Goal: Information Seeking & Learning: Learn about a topic

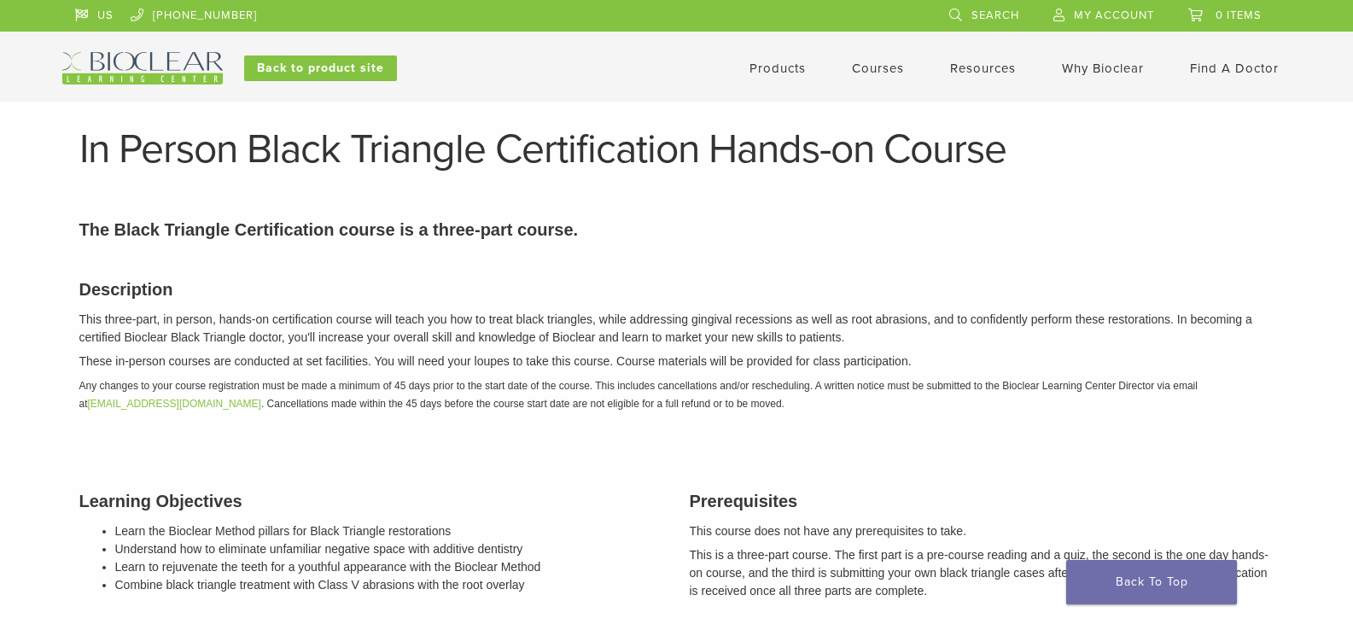
click at [869, 68] on link "Courses" at bounding box center [878, 68] width 52 height 15
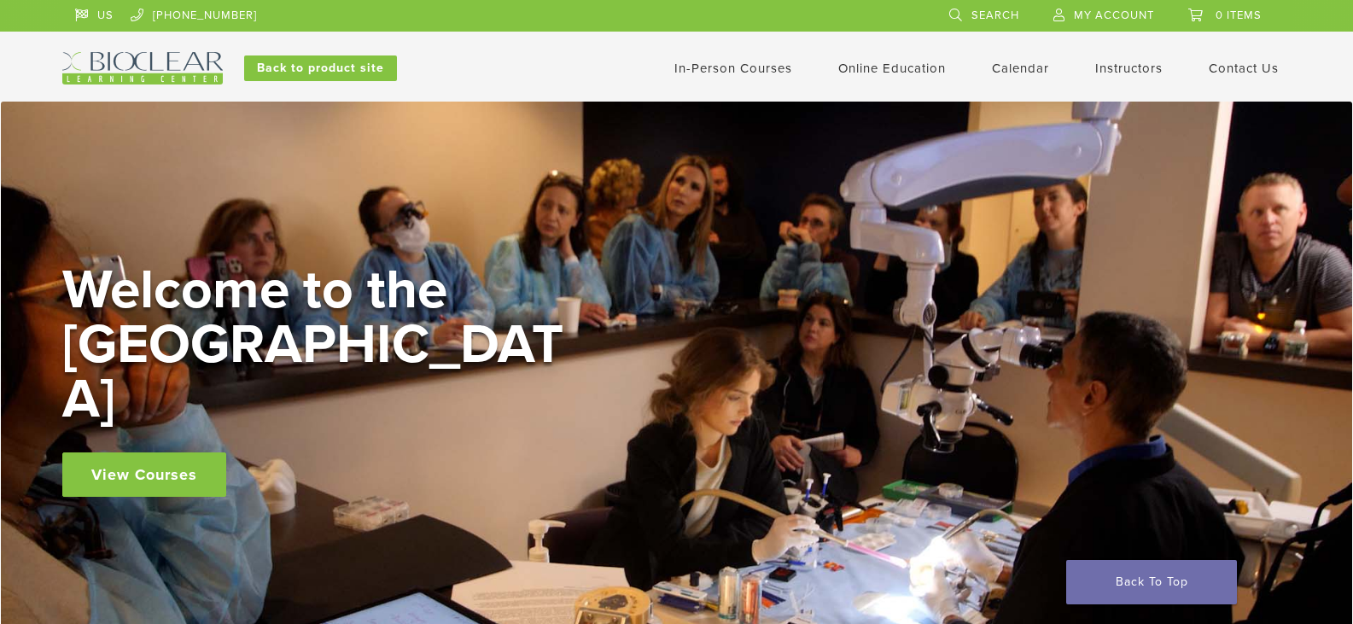
click at [868, 131] on div "Welcome to the Learning Center View Courses" at bounding box center [677, 380] width 1352 height 557
click at [876, 135] on link "Self Guided" at bounding box center [894, 135] width 103 height 38
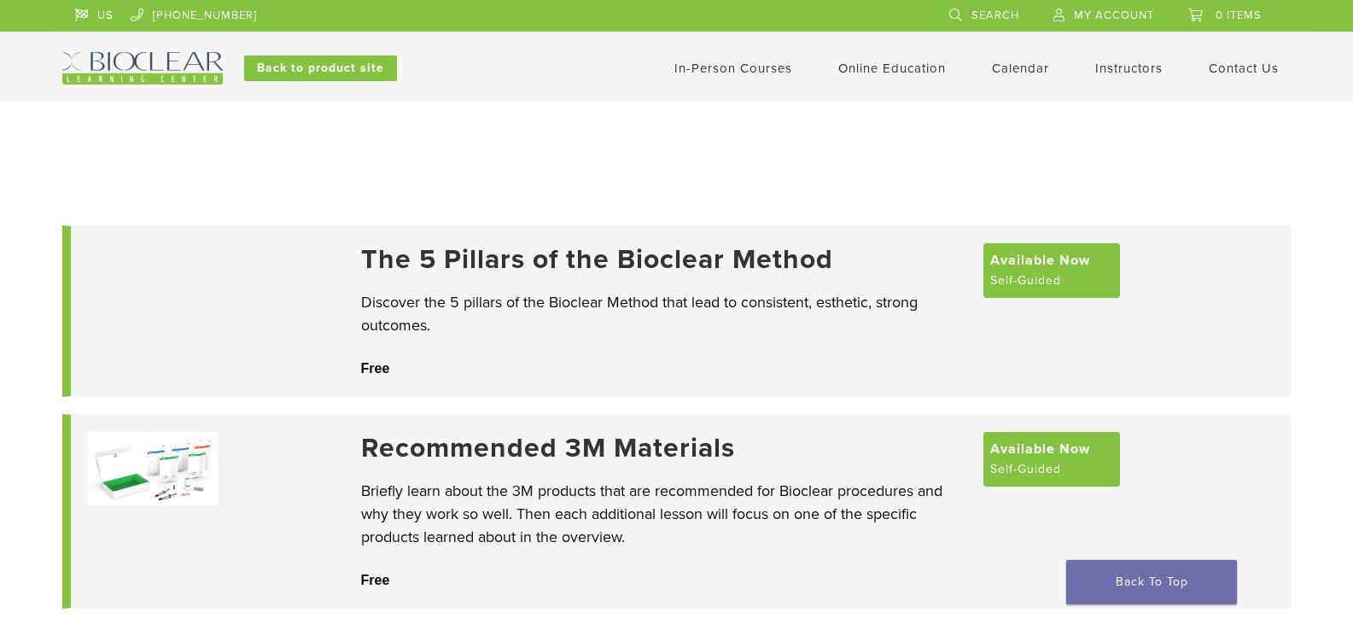
click at [699, 63] on link "In-Person Courses" at bounding box center [733, 68] width 118 height 15
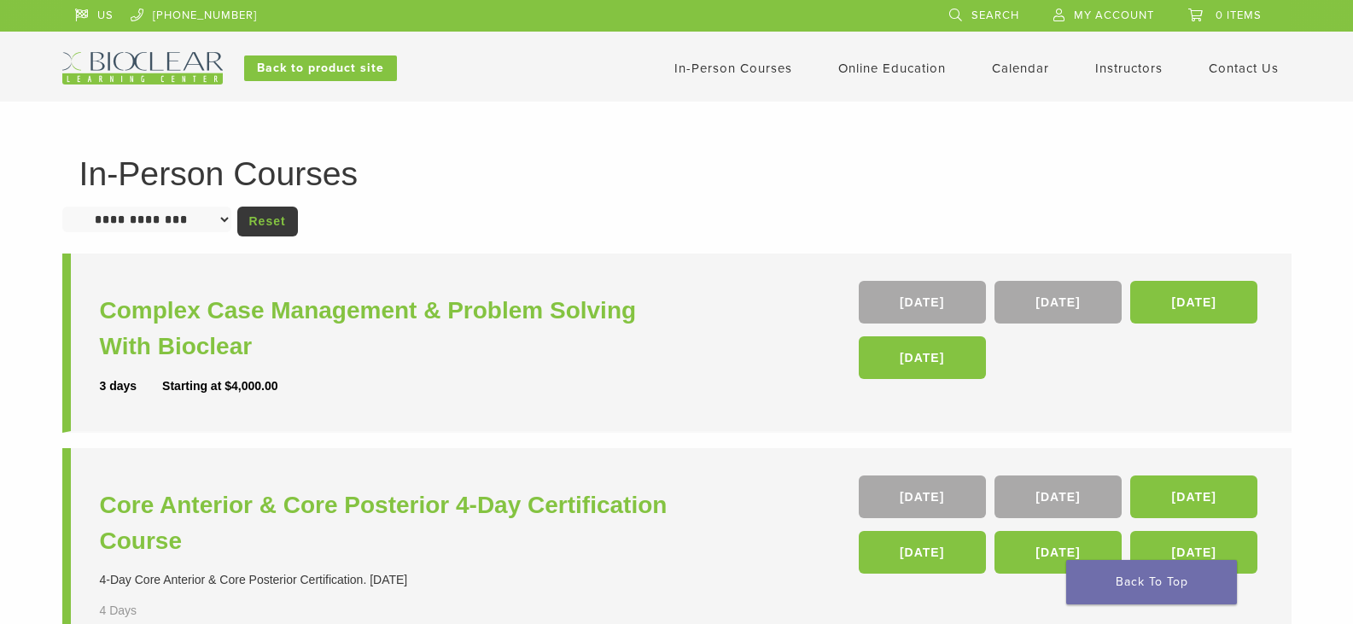
click at [1136, 69] on link "Instructors" at bounding box center [1128, 68] width 67 height 15
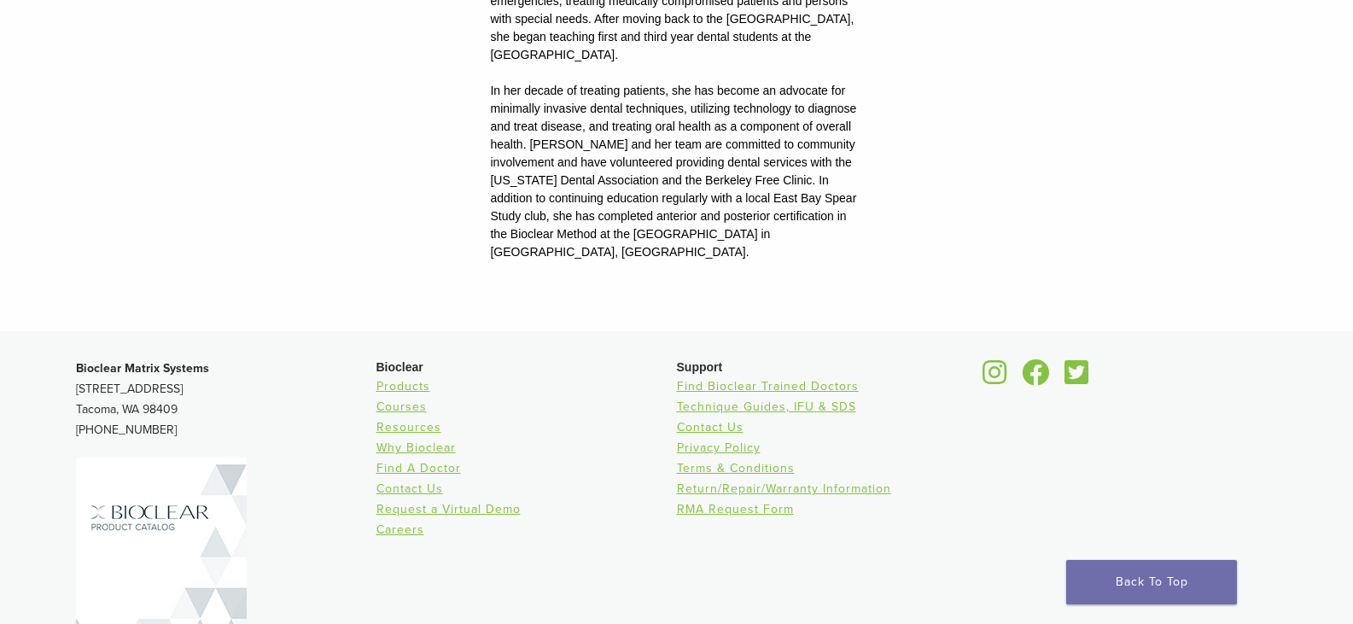
scroll to position [2417, 0]
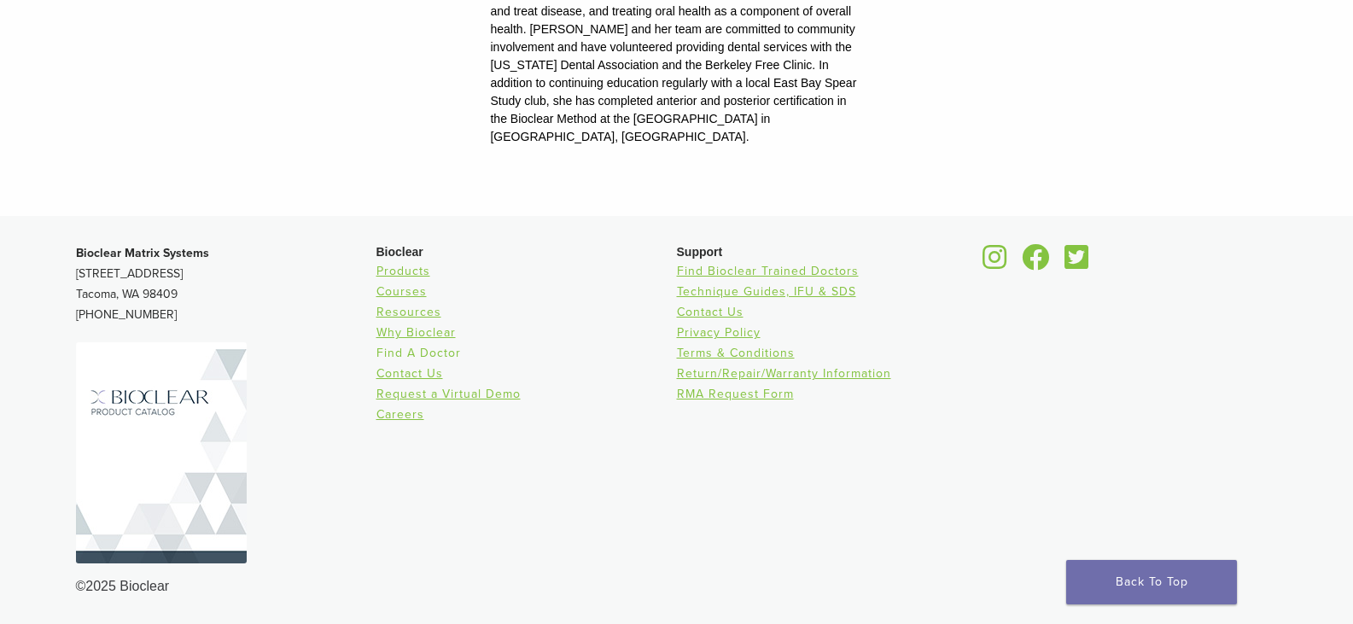
click at [420, 349] on link "Find A Doctor" at bounding box center [419, 353] width 85 height 15
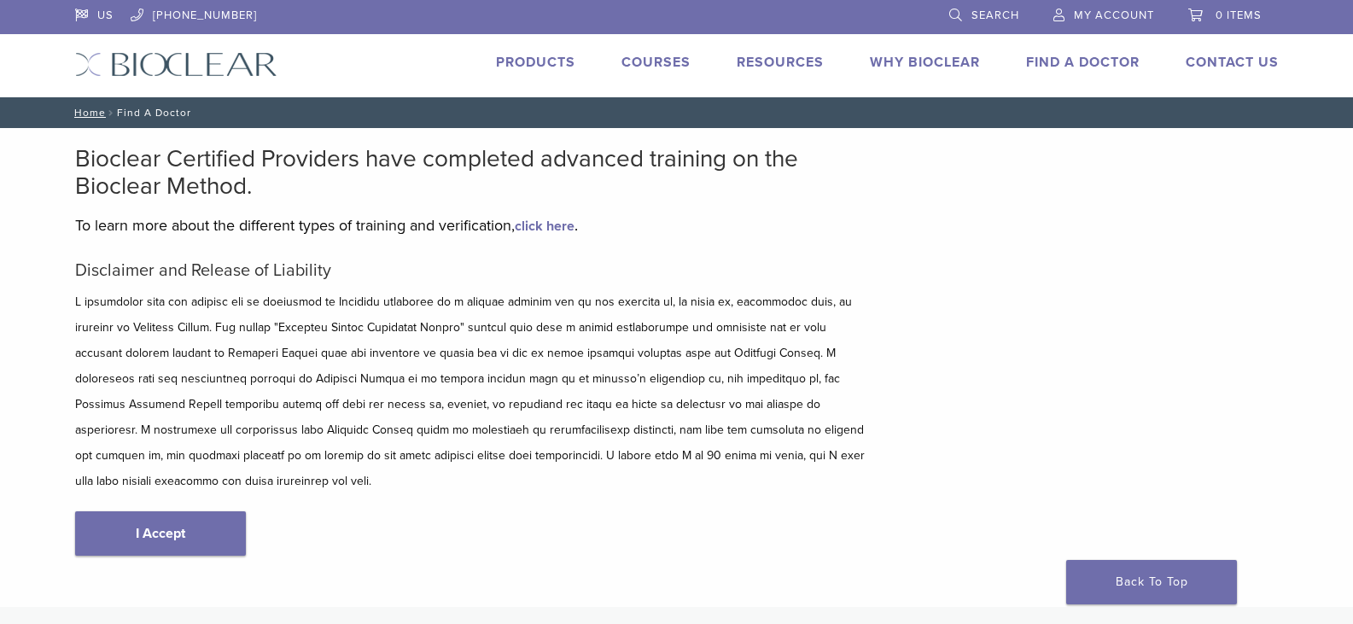
click at [546, 225] on link "click here" at bounding box center [545, 226] width 60 height 17
click at [657, 60] on link "Courses" at bounding box center [656, 62] width 69 height 17
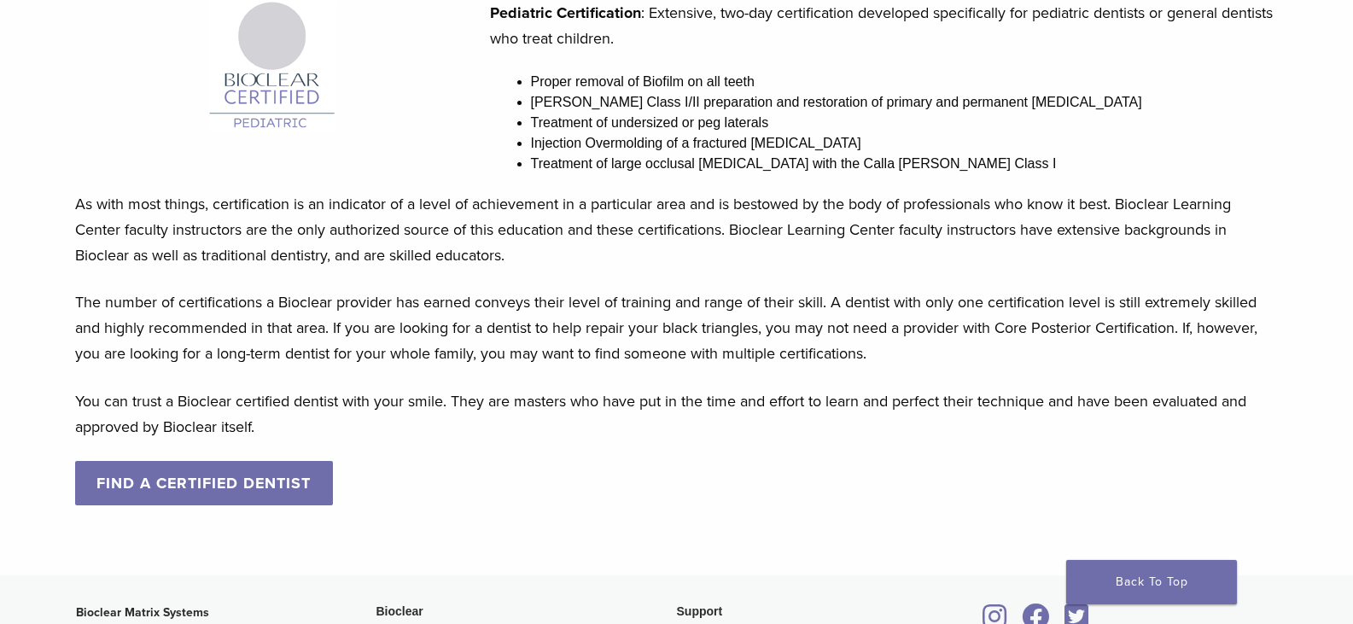
scroll to position [1801, 0]
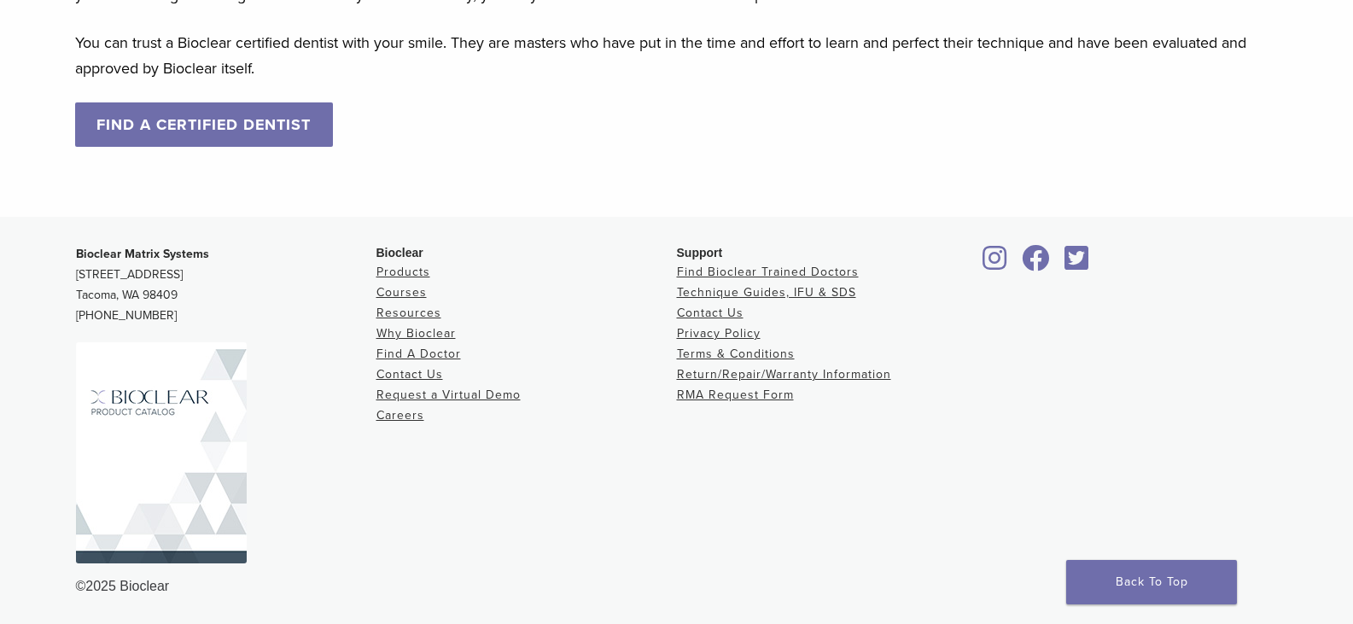
click at [163, 114] on link "FIND A CERTIFIED DENTIST" at bounding box center [204, 124] width 259 height 44
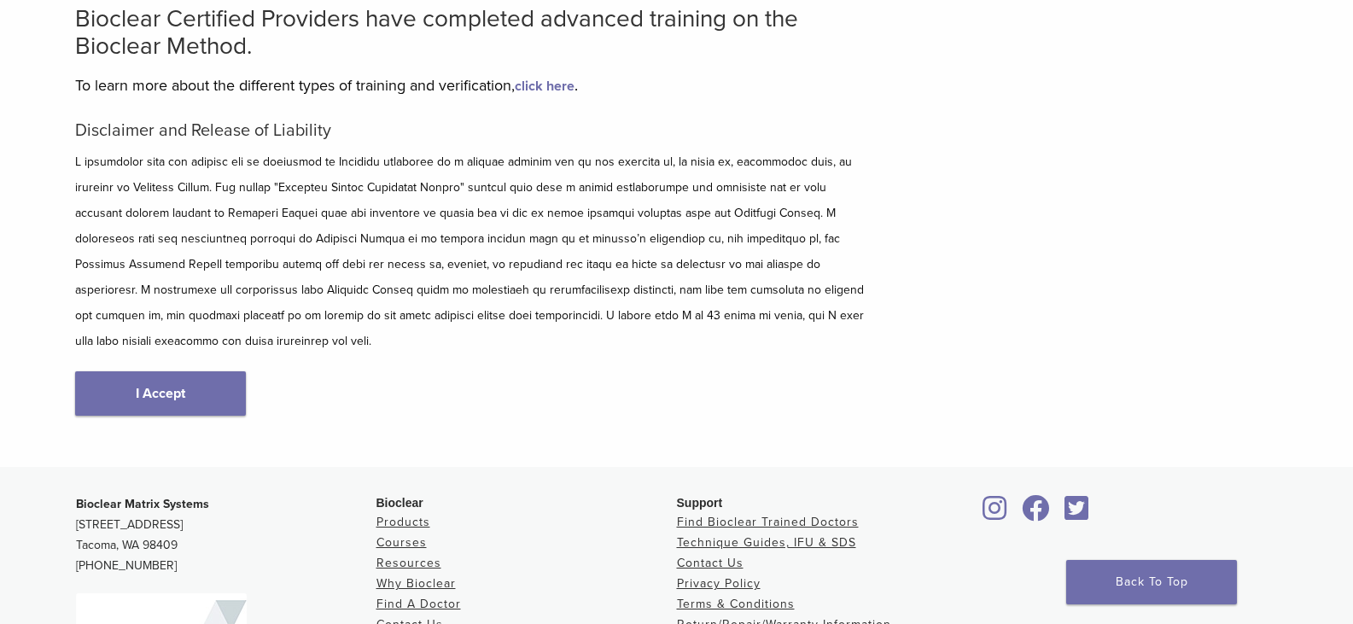
scroll to position [171, 0]
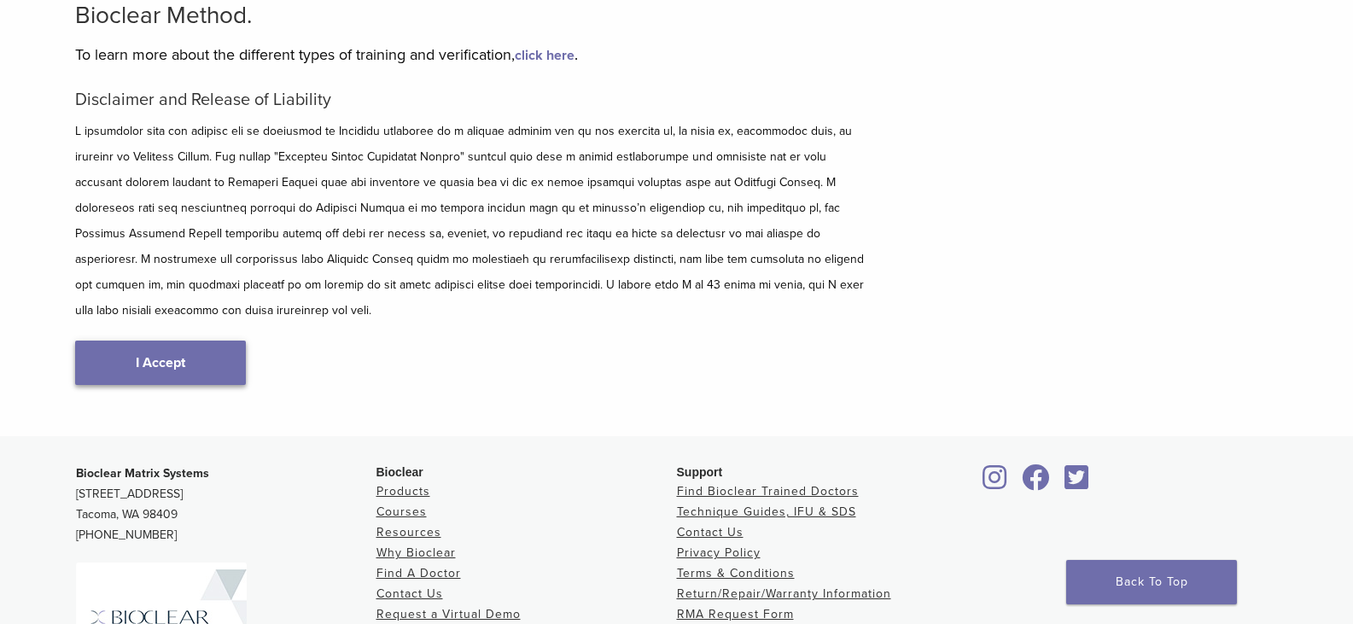
click at [143, 341] on link "I Accept" at bounding box center [160, 363] width 171 height 44
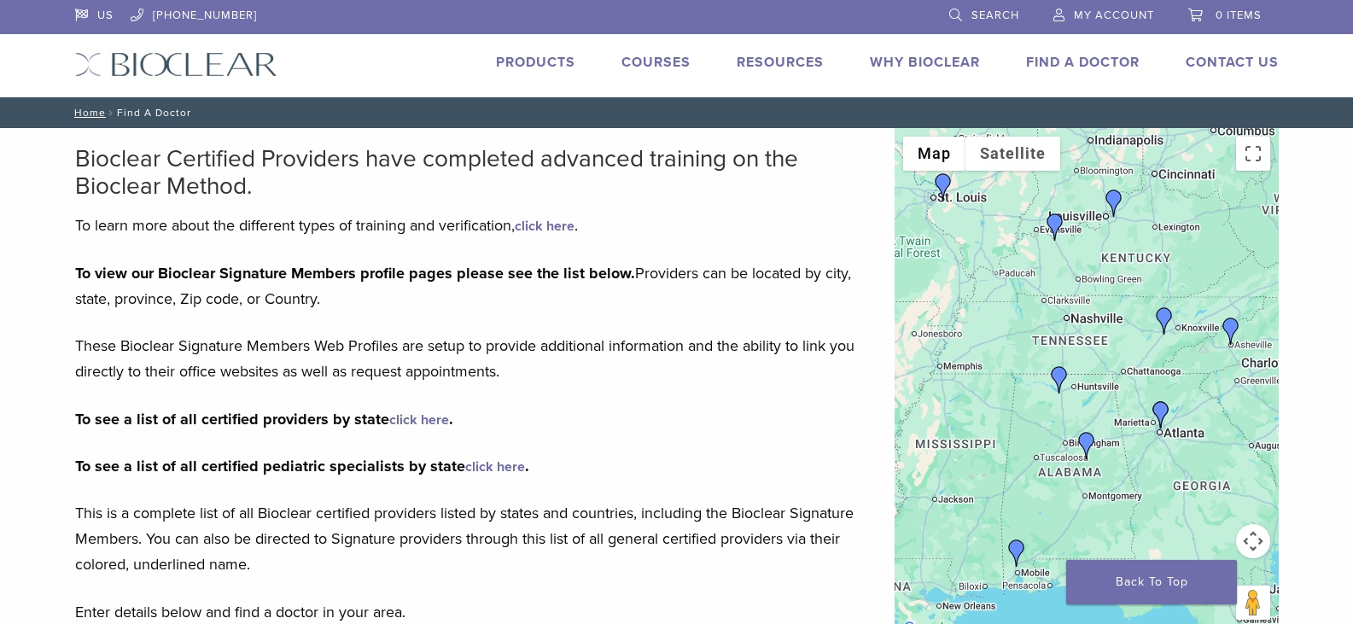
click at [1059, 376] on img "Dr. Steven Leach" at bounding box center [1059, 379] width 27 height 27
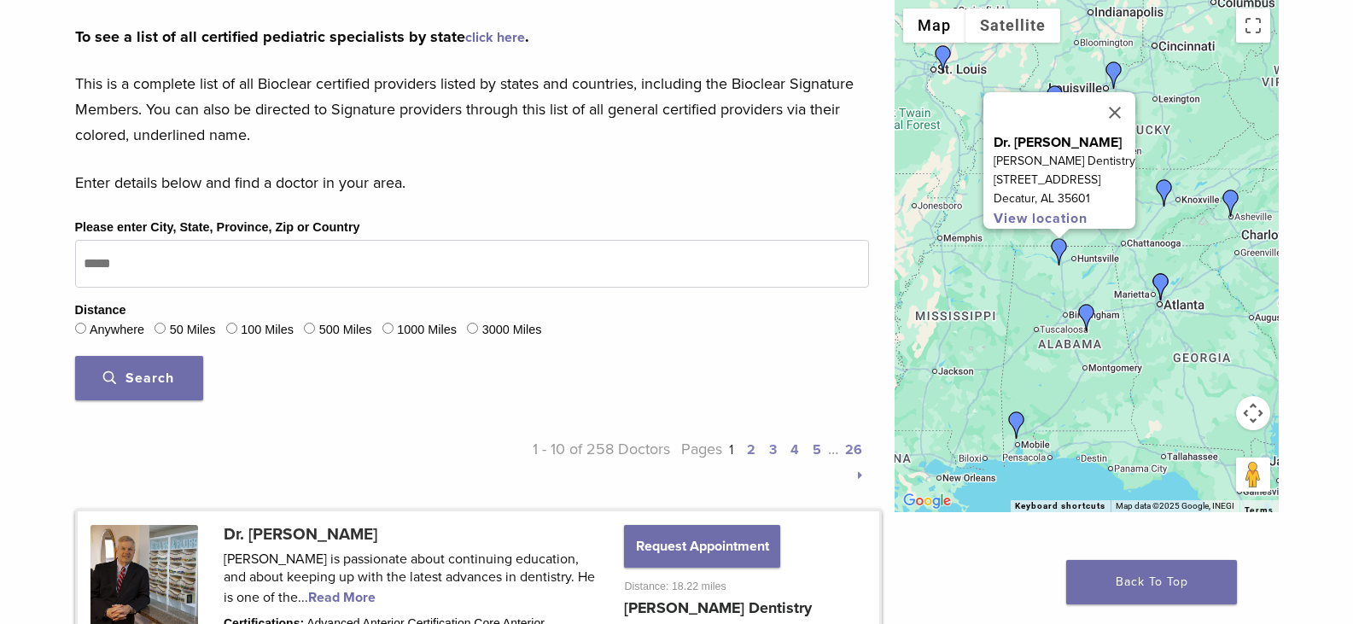
scroll to position [426, 0]
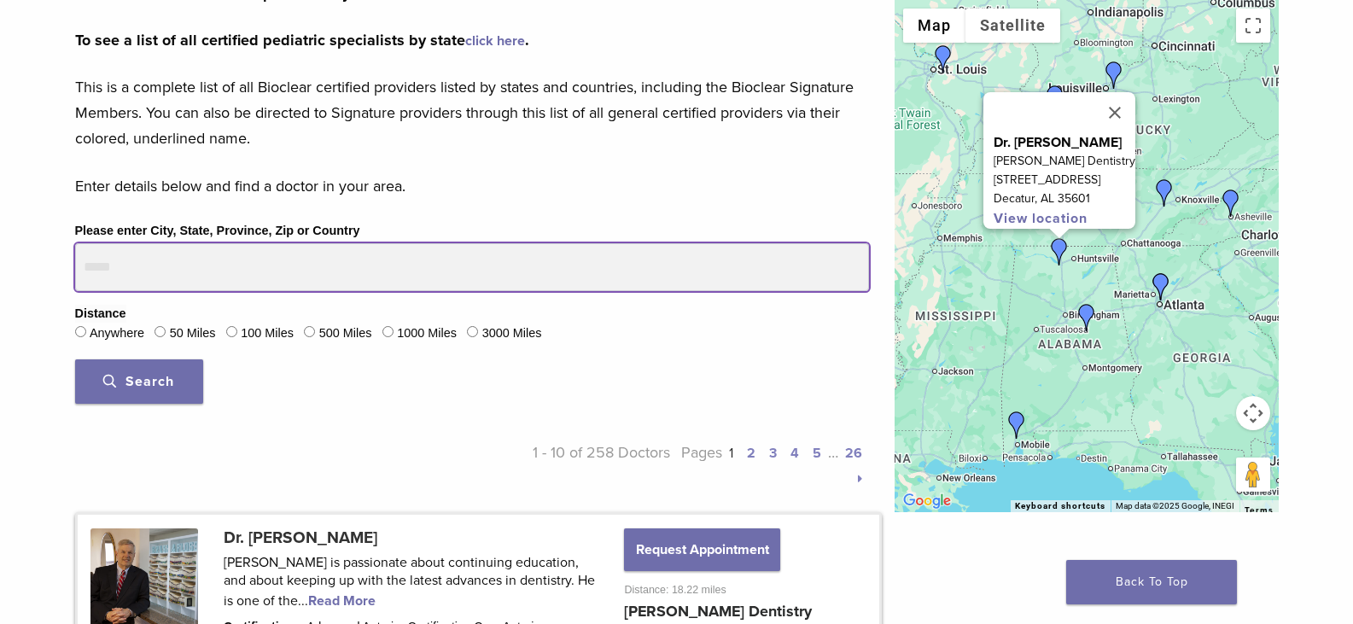
click at [143, 265] on input "Please enter City, State, Province, Zip or Country" at bounding box center [472, 267] width 794 height 48
type input "*****"
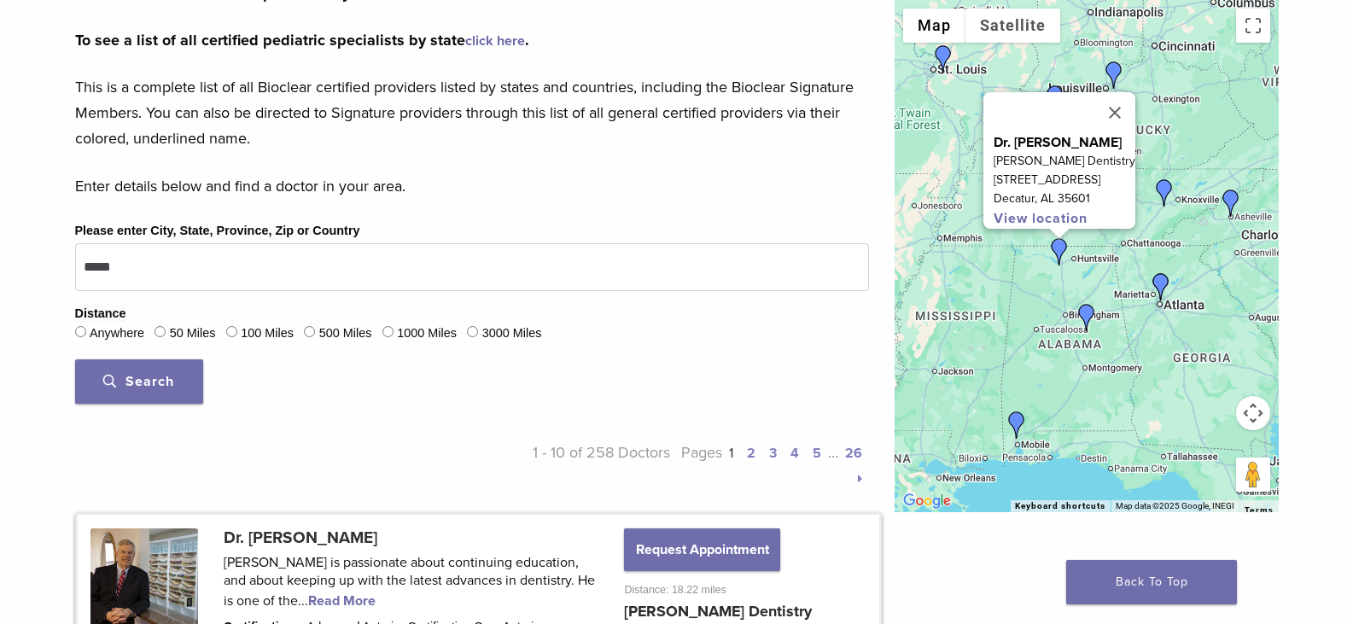
click at [141, 386] on span "Search" at bounding box center [138, 381] width 71 height 17
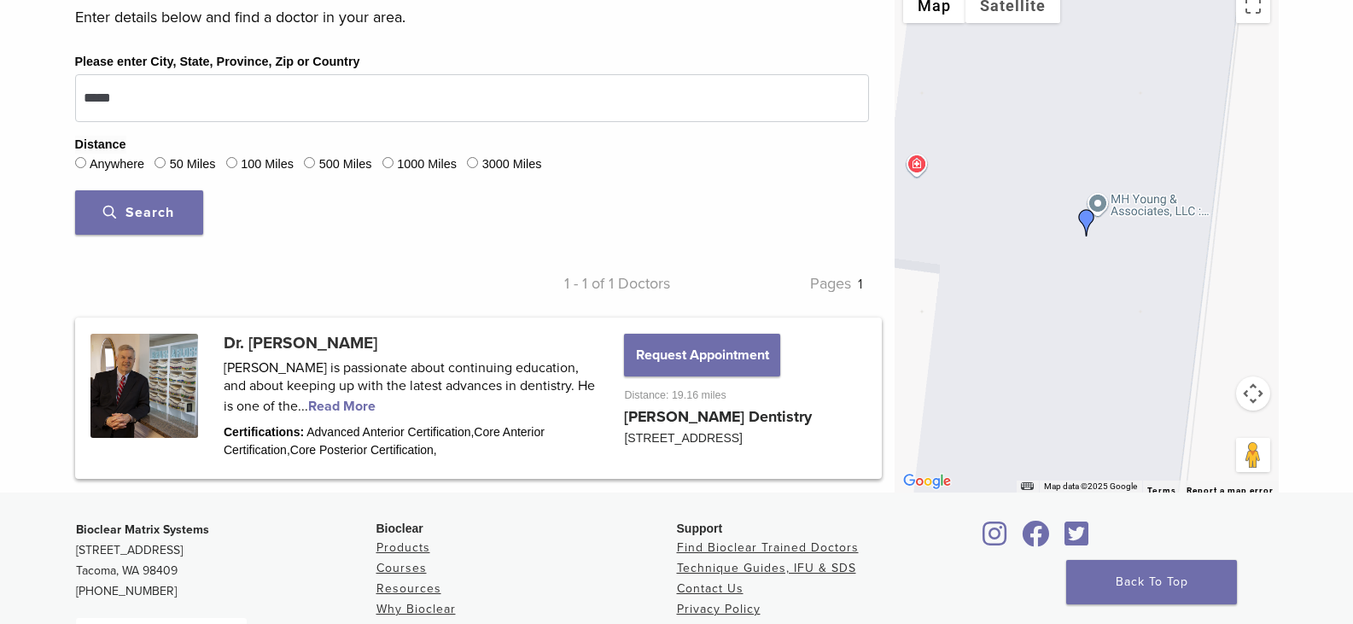
scroll to position [426, 0]
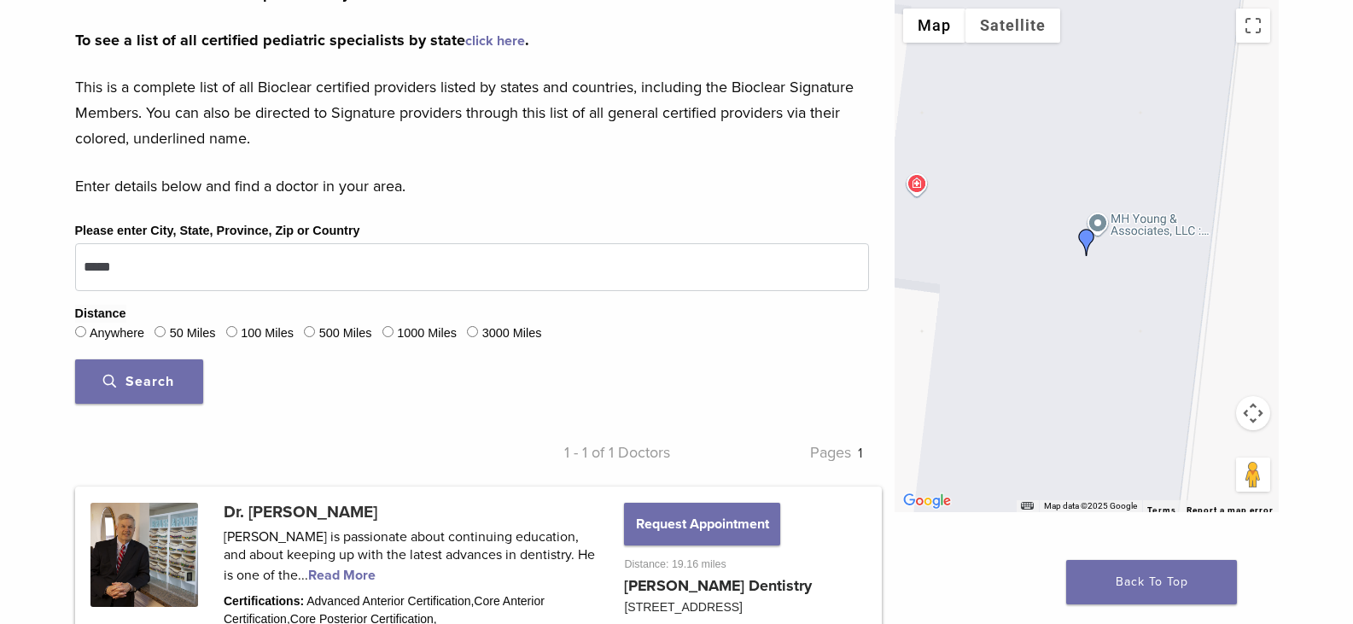
click at [170, 377] on span "Search" at bounding box center [138, 381] width 71 height 17
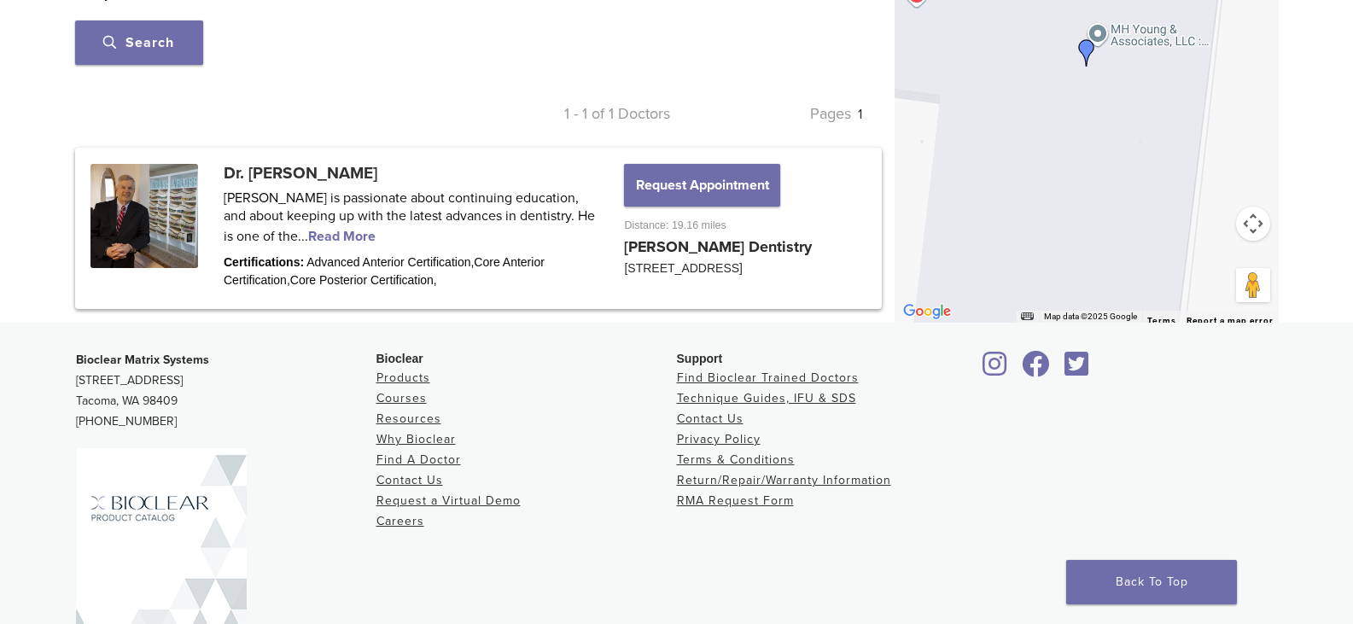
scroll to position [768, 0]
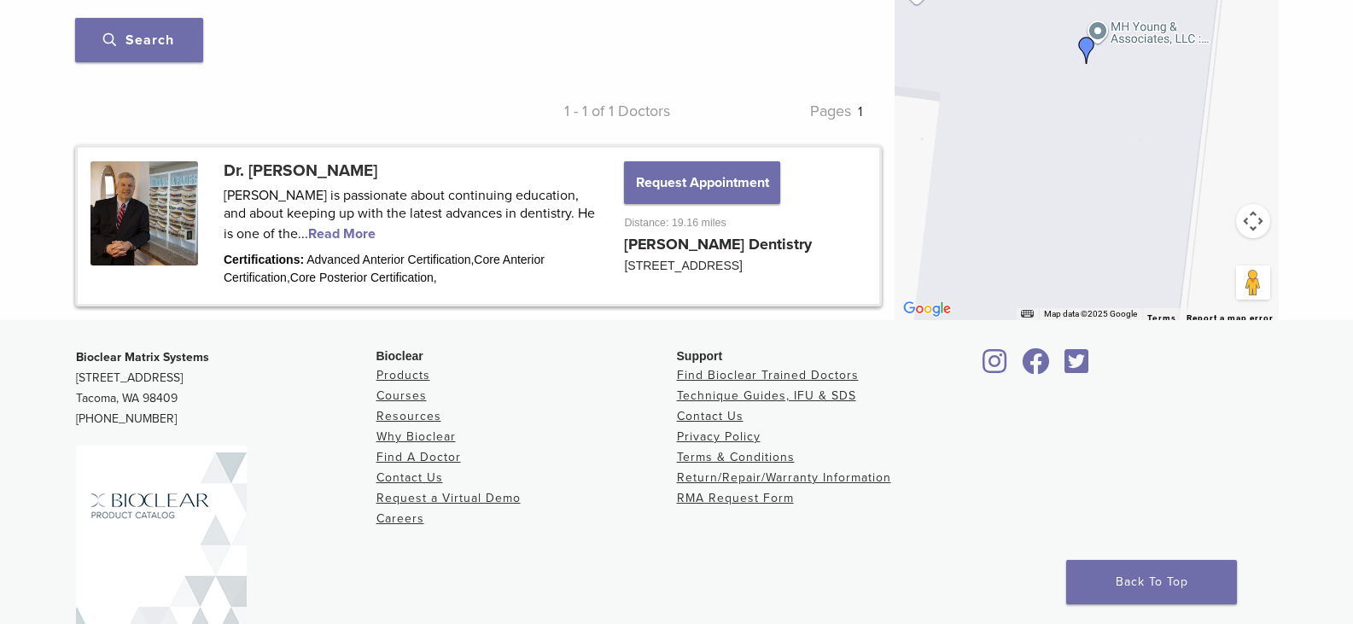
click at [288, 230] on link at bounding box center [479, 225] width 802 height 155
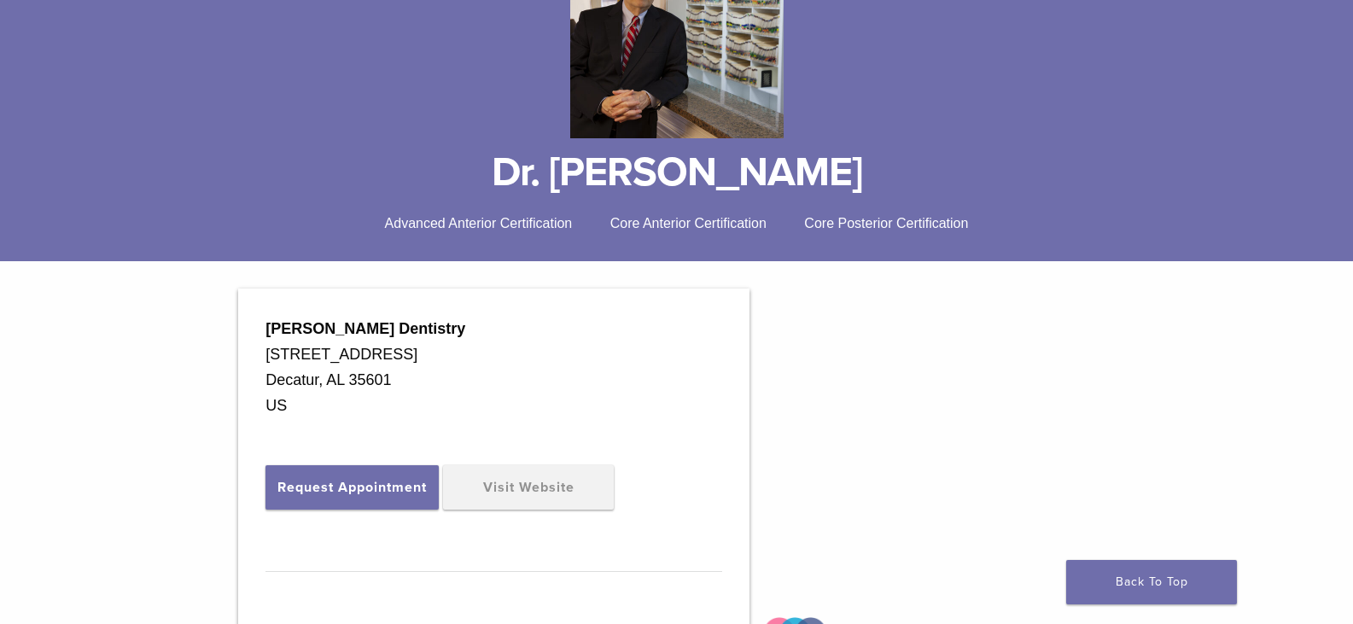
scroll to position [256, 0]
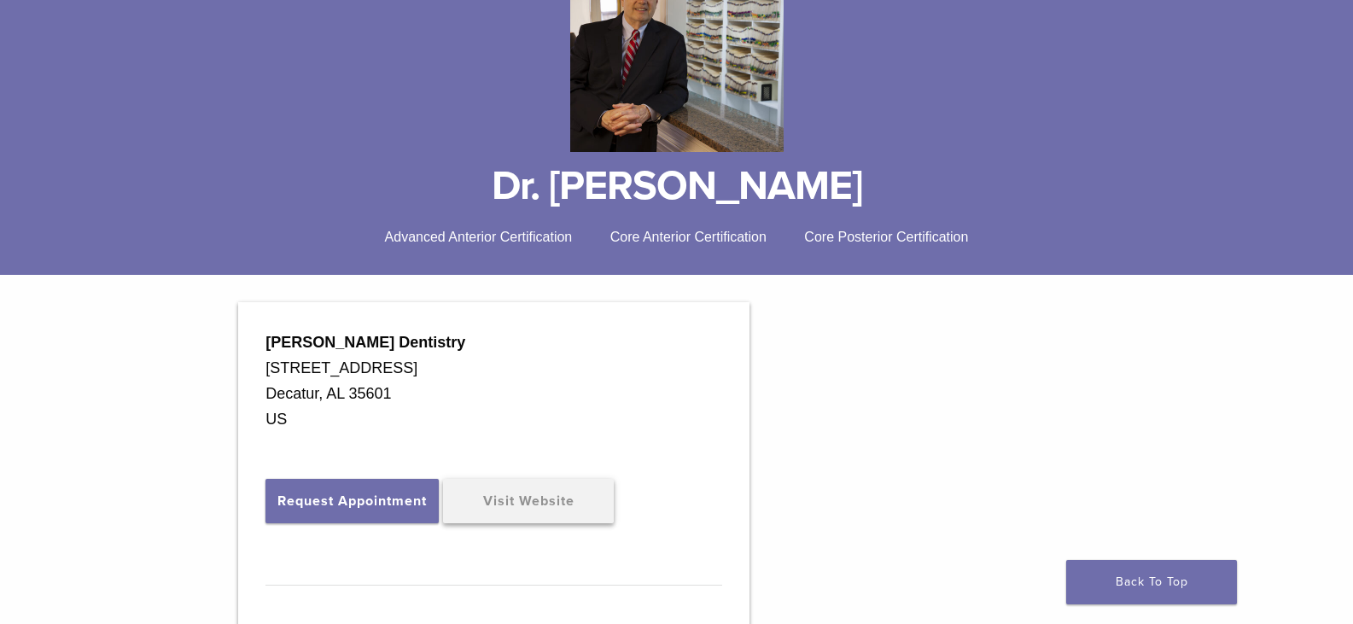
click at [538, 501] on link "Visit Website" at bounding box center [528, 501] width 171 height 44
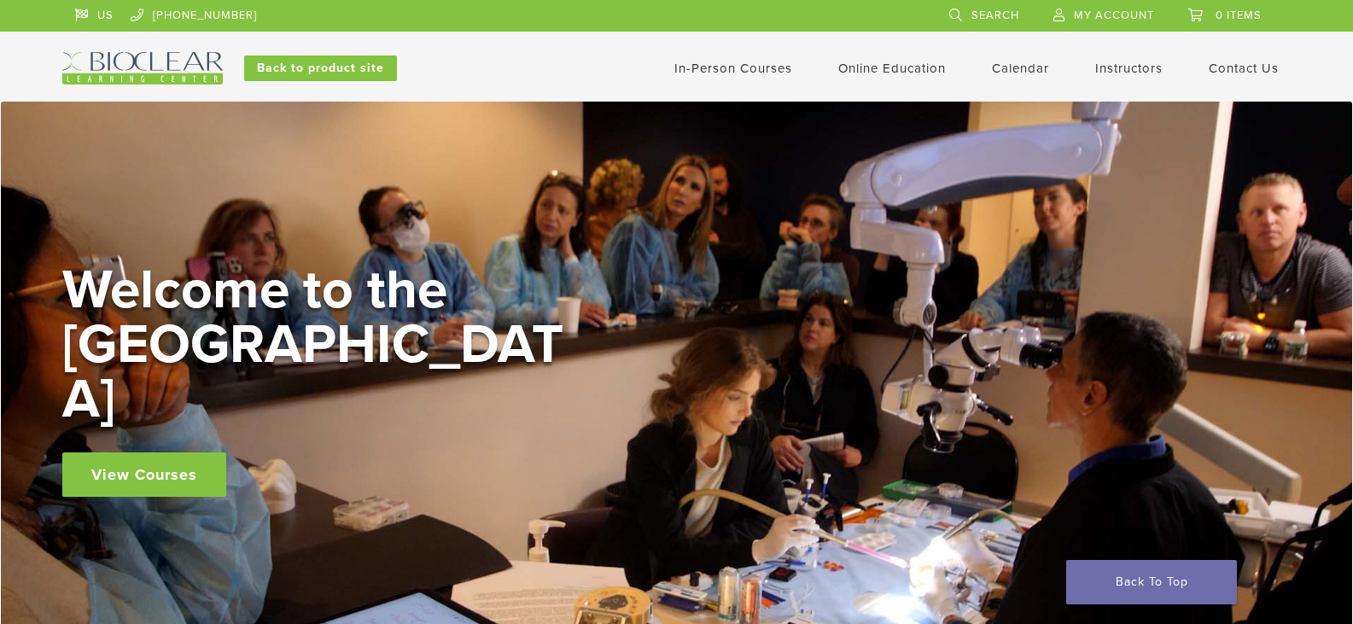
click at [1081, 18] on span "My Account" at bounding box center [1114, 16] width 80 height 14
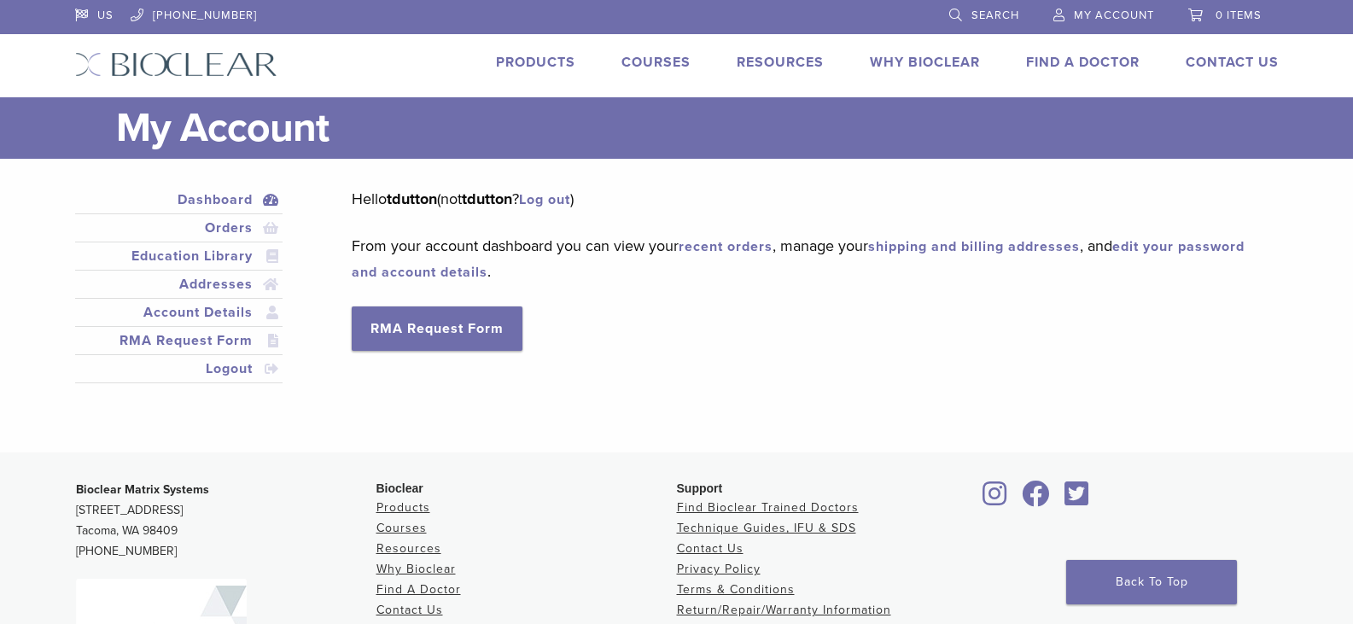
click at [674, 62] on link "Courses" at bounding box center [656, 62] width 69 height 17
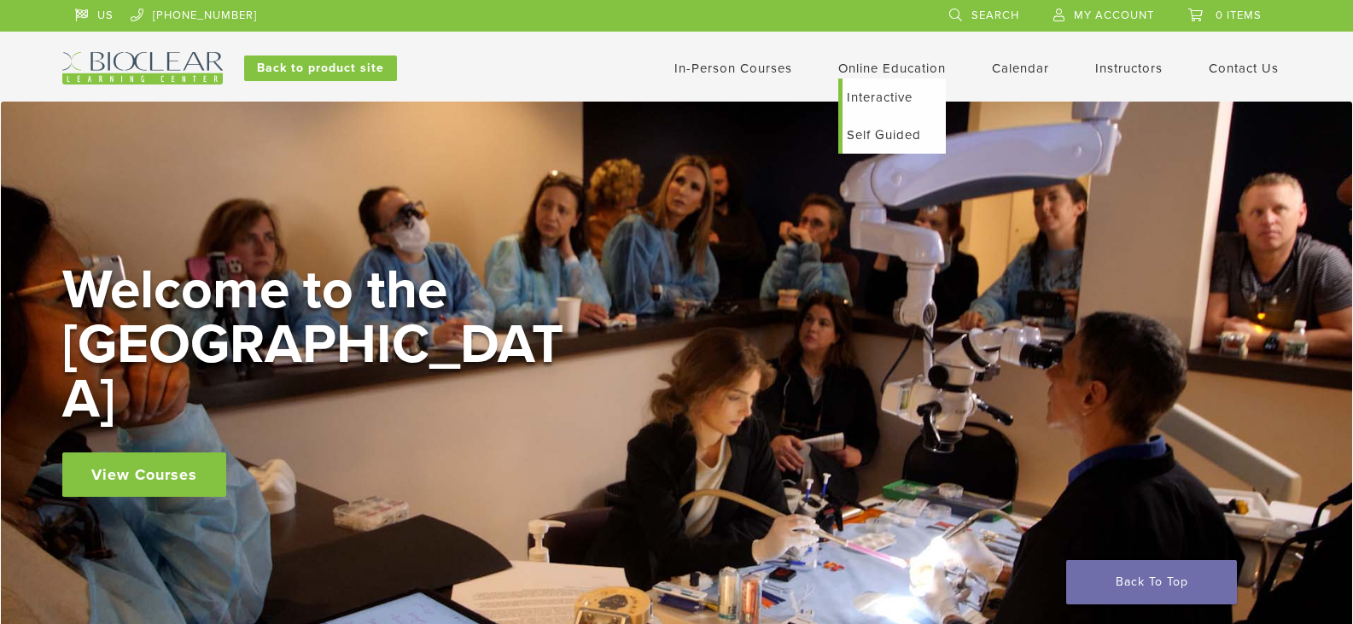
click at [875, 131] on link "Self Guided" at bounding box center [894, 135] width 103 height 38
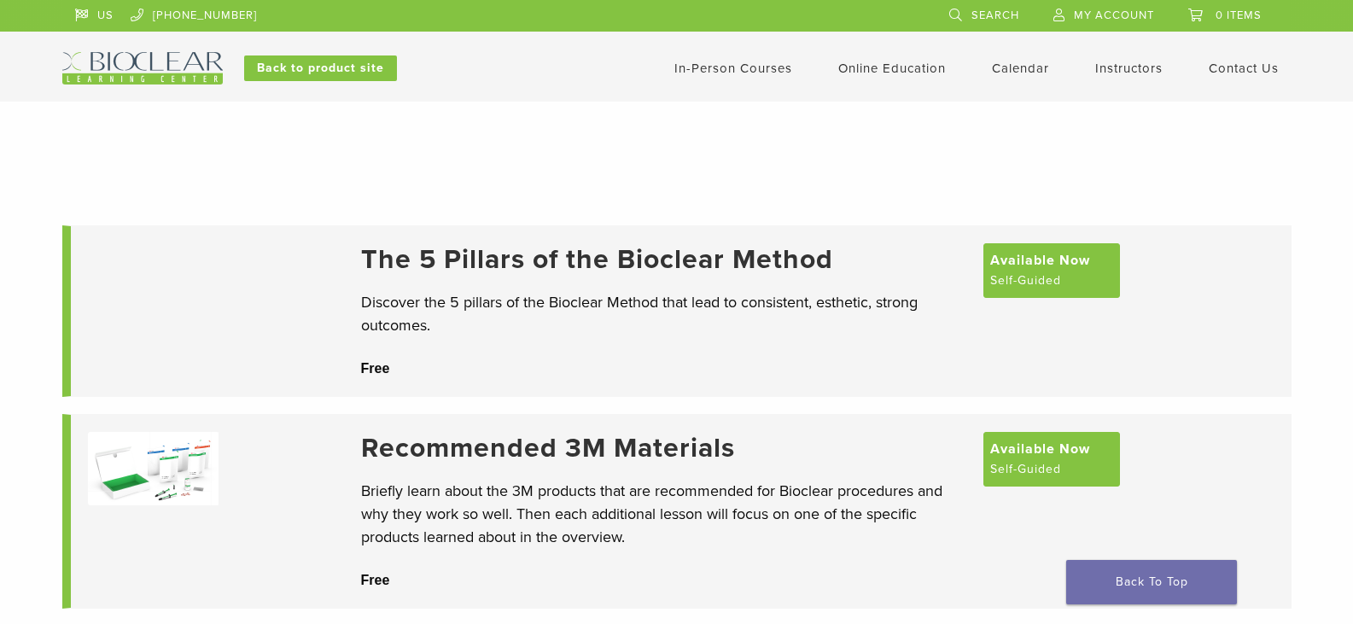
click at [143, 63] on img at bounding box center [142, 68] width 161 height 32
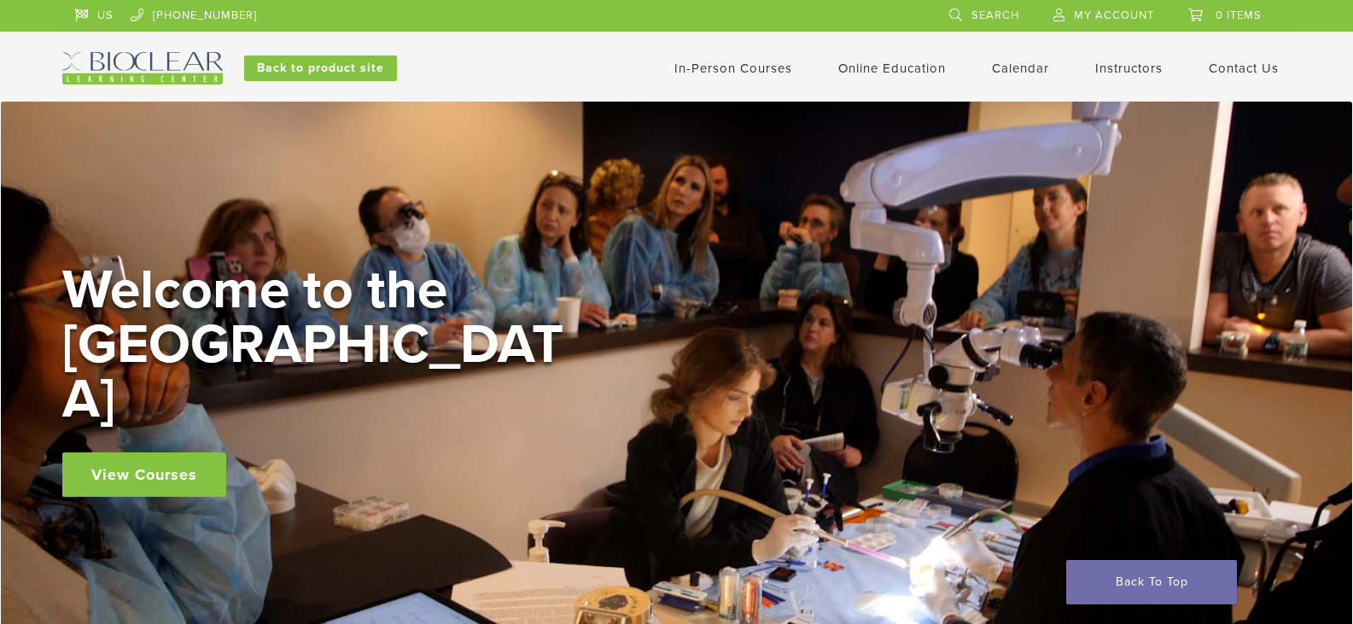
click at [143, 59] on img at bounding box center [142, 68] width 161 height 32
click at [302, 68] on link "Back to product site" at bounding box center [320, 68] width 153 height 26
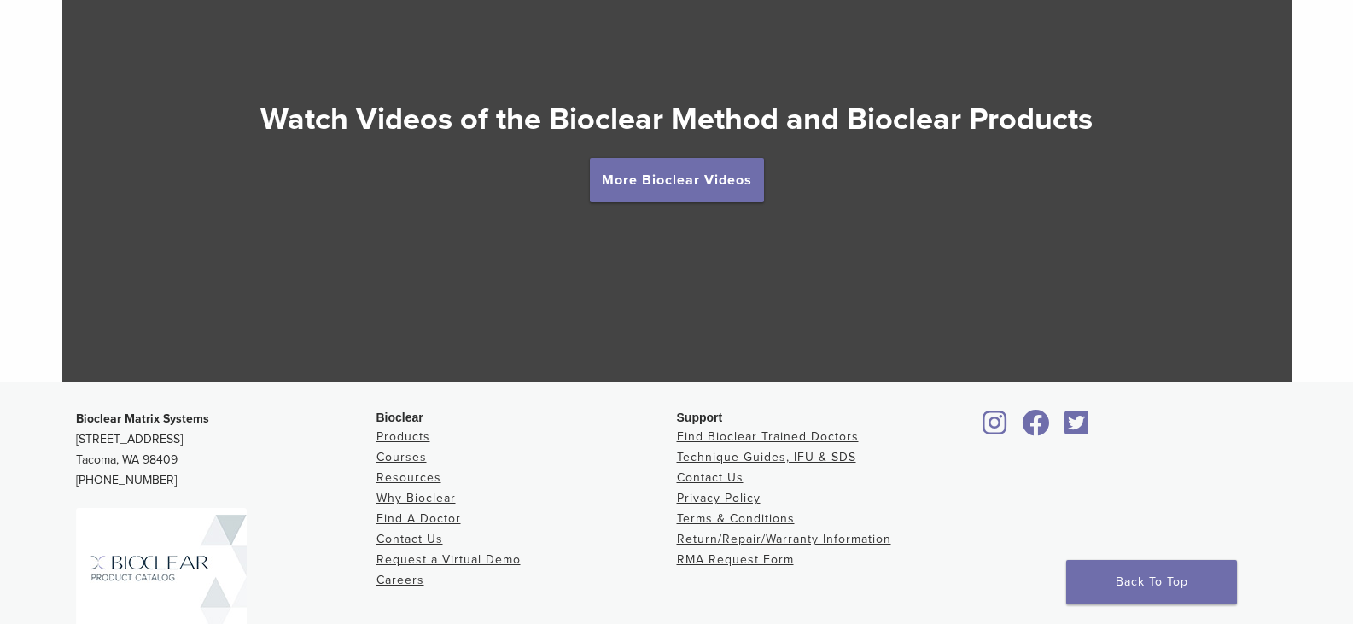
scroll to position [3293, 0]
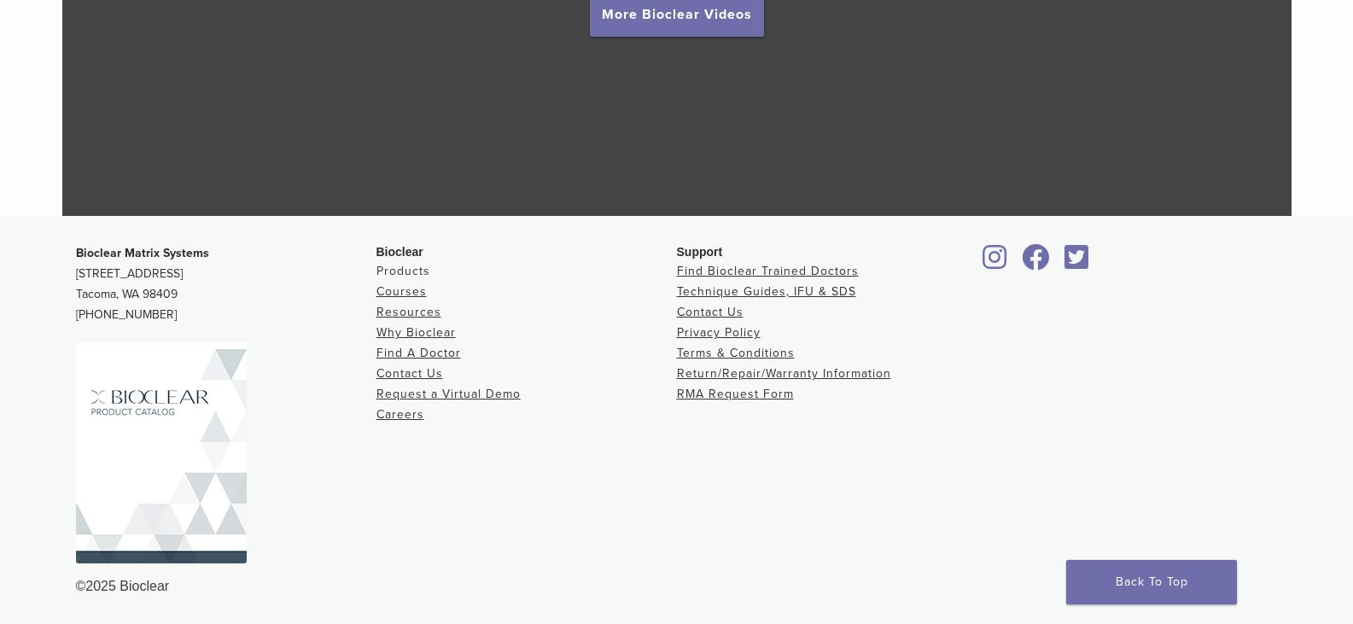
click at [402, 273] on link "Products" at bounding box center [404, 271] width 54 height 15
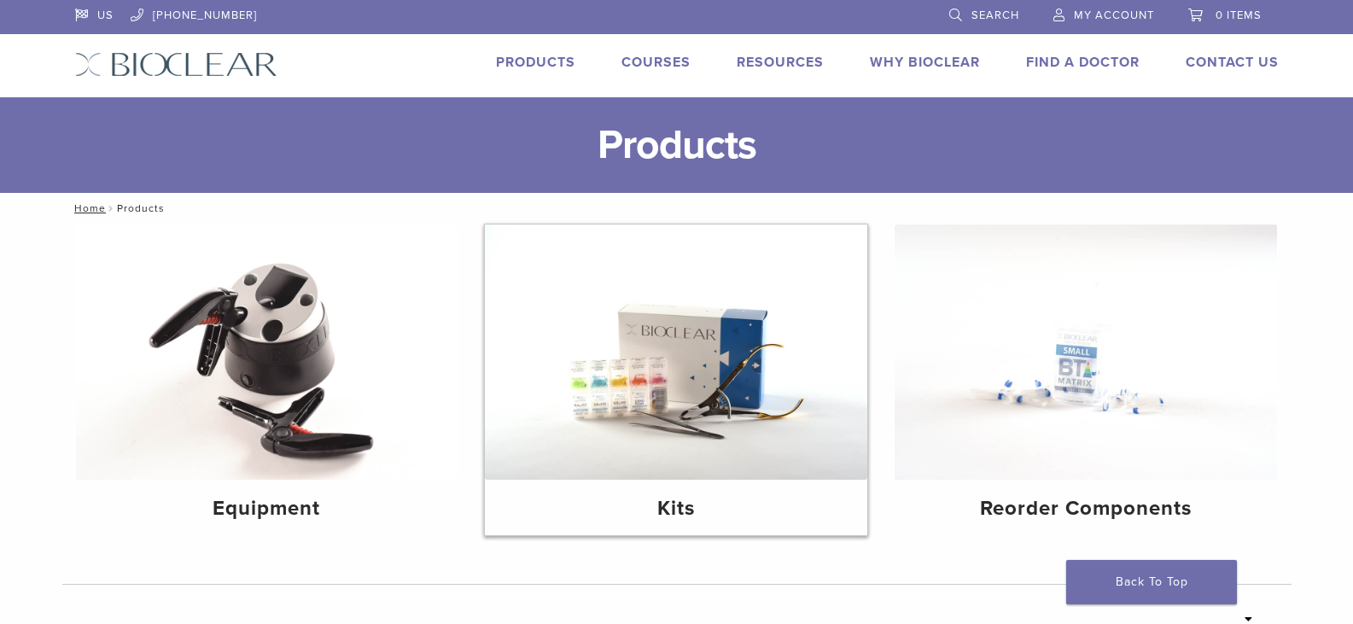
click at [662, 371] on img at bounding box center [676, 352] width 382 height 255
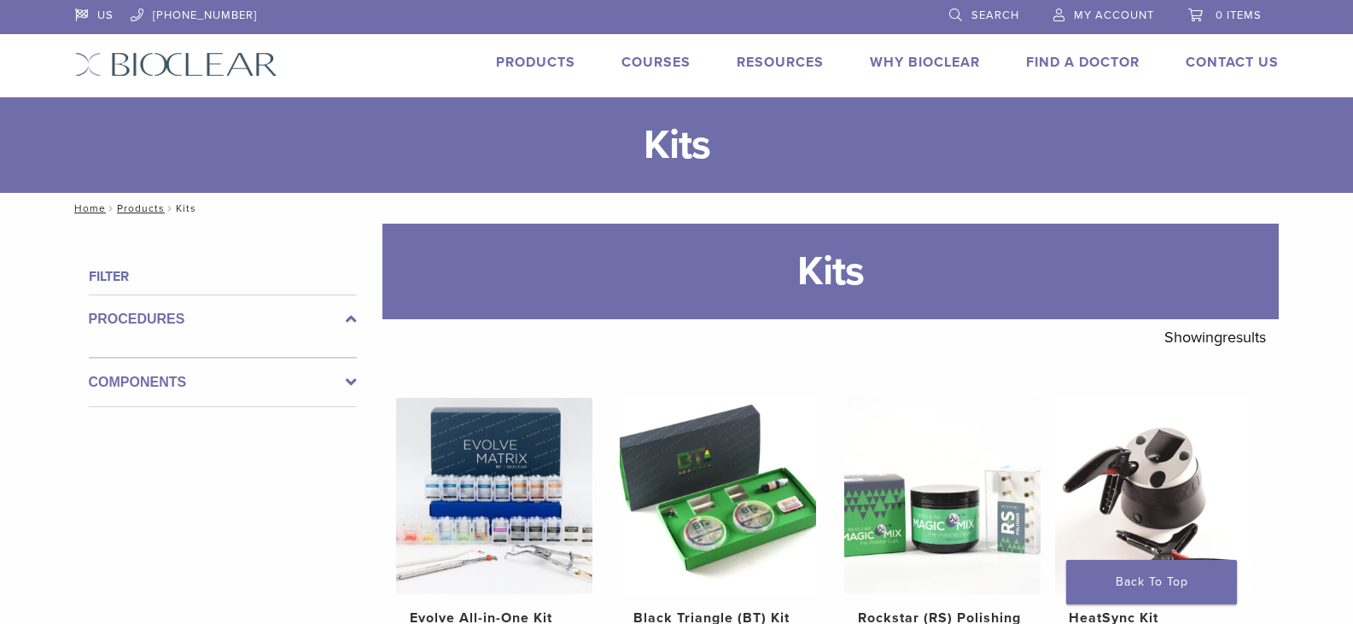
click at [659, 61] on link "Courses" at bounding box center [656, 62] width 69 height 17
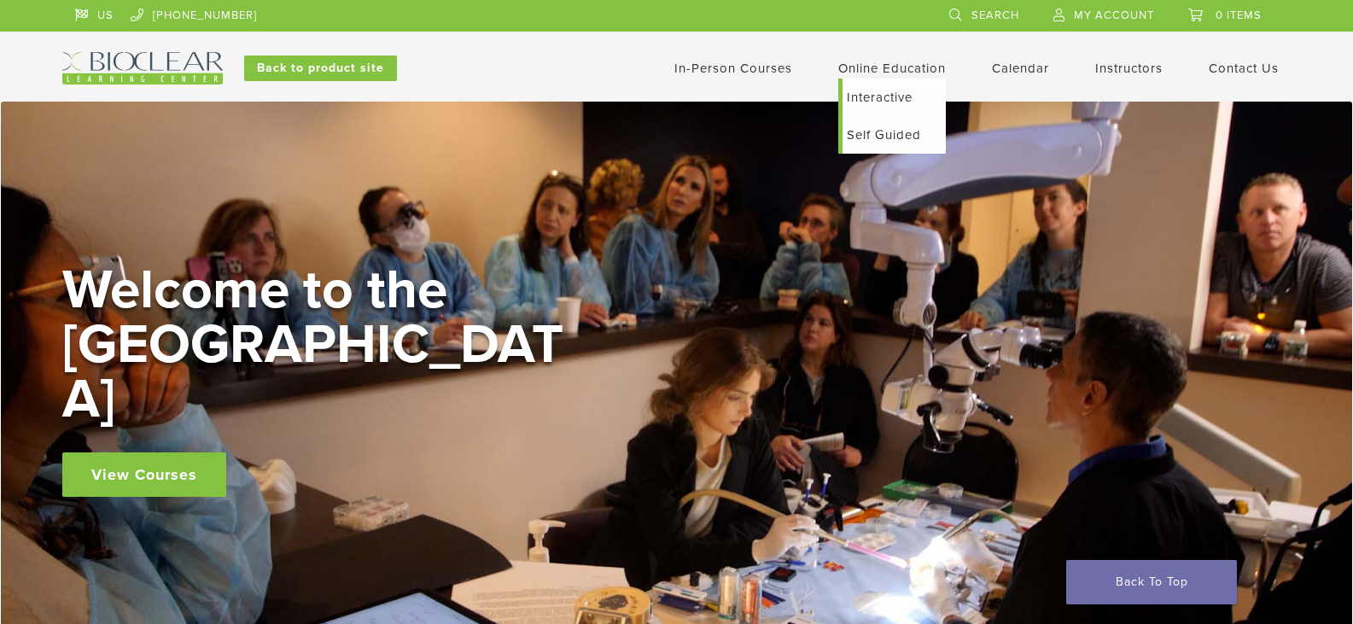
click at [867, 98] on link "Interactive" at bounding box center [894, 98] width 103 height 38
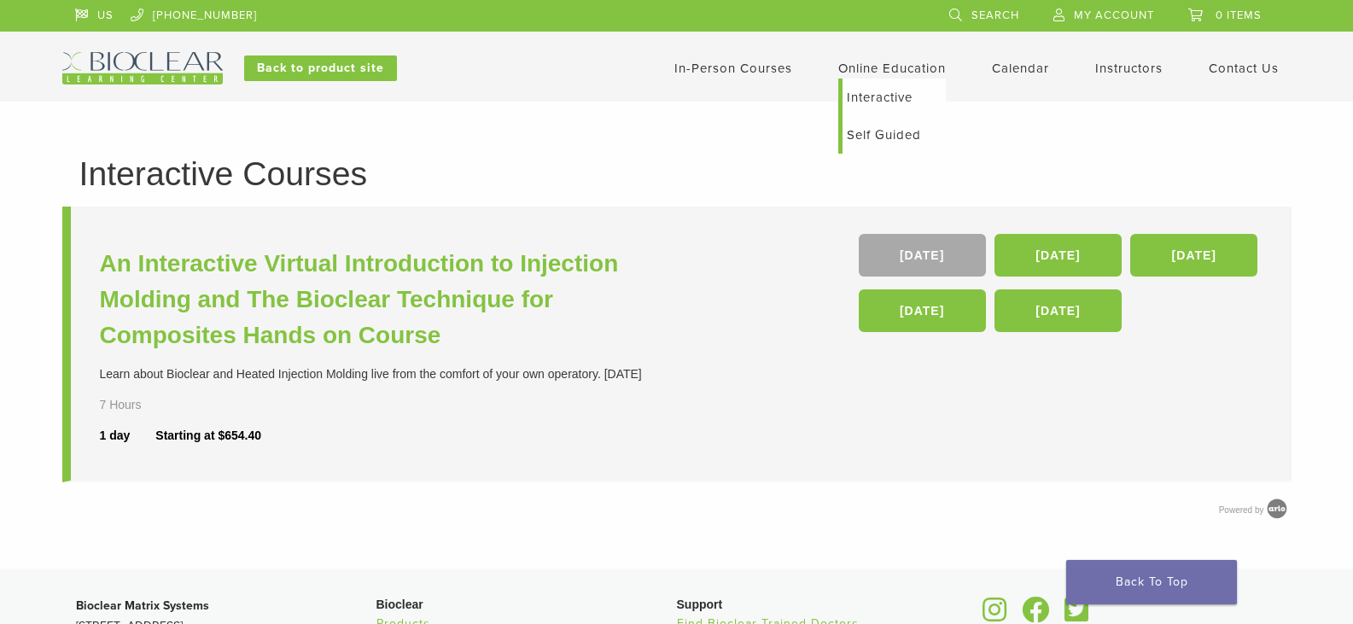
click at [887, 132] on link "Self Guided" at bounding box center [894, 135] width 103 height 38
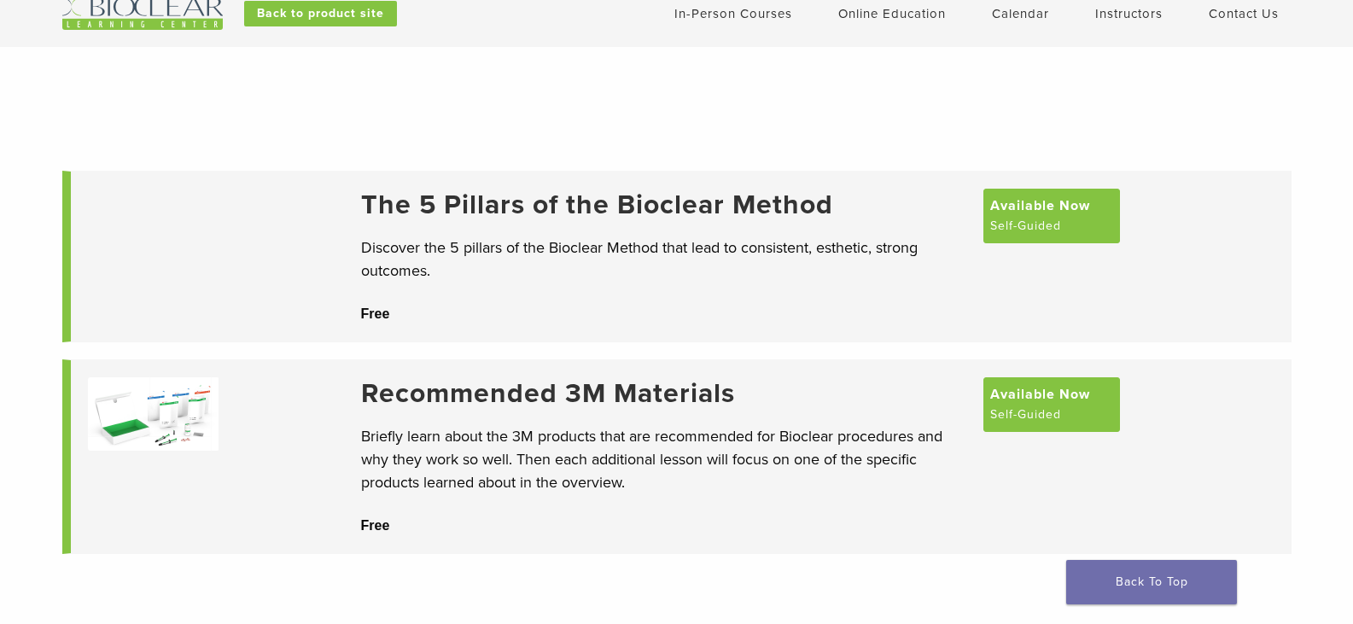
scroll to position [85, 0]
